Goal: Find specific page/section: Find specific page/section

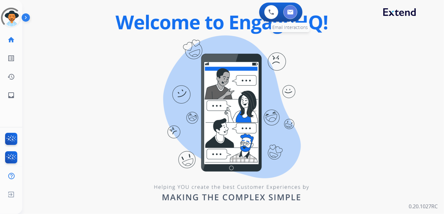
click at [289, 15] on button at bounding box center [290, 12] width 14 height 14
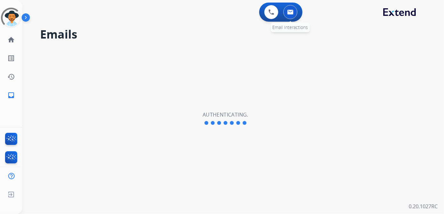
click at [294, 12] on button at bounding box center [290, 12] width 14 height 14
select select "**********"
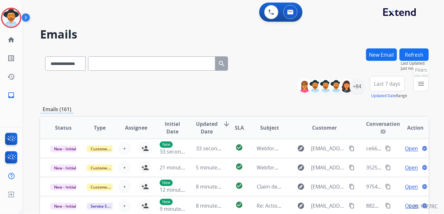
click at [421, 84] on mat-icon "menu" at bounding box center [421, 84] width 8 height 8
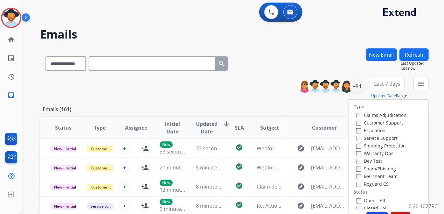
click at [353, 125] on div "Claims Adjudication Customer Support Escalation Service Support Shipping Protec…" at bounding box center [379, 149] width 53 height 76
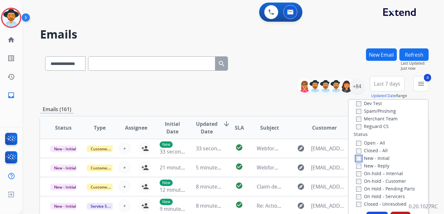
scroll to position [144, 0]
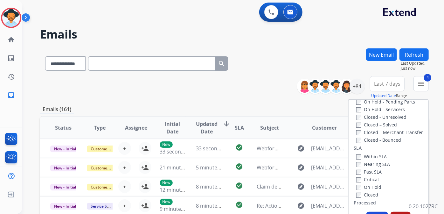
click at [377, 212] on button "Apply" at bounding box center [377, 216] width 22 height 11
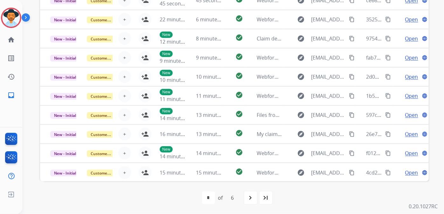
scroll to position [120, 0]
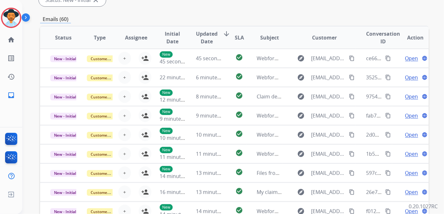
click at [172, 33] on span "Initial Date" at bounding box center [173, 37] width 26 height 15
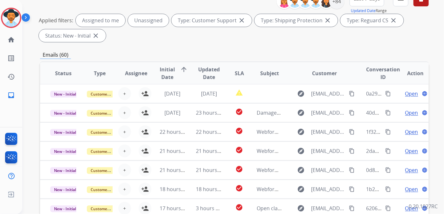
scroll to position [63, 0]
